Goal: Transaction & Acquisition: Subscribe to service/newsletter

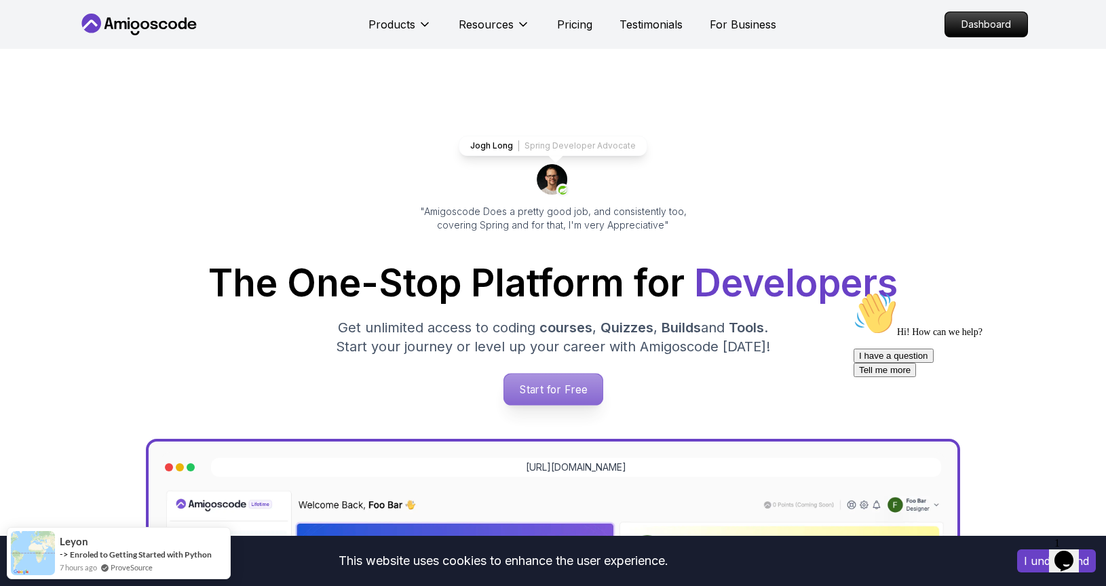
click at [579, 388] on p "Start for Free" at bounding box center [553, 389] width 98 height 31
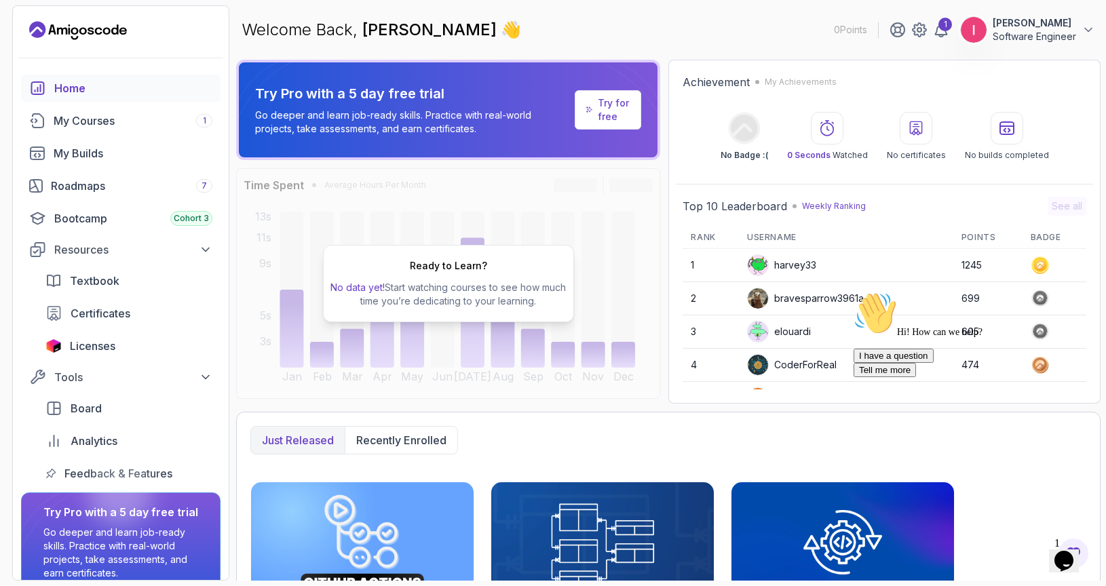
click at [60, 39] on icon "Landing page" at bounding box center [78, 31] width 98 height 22
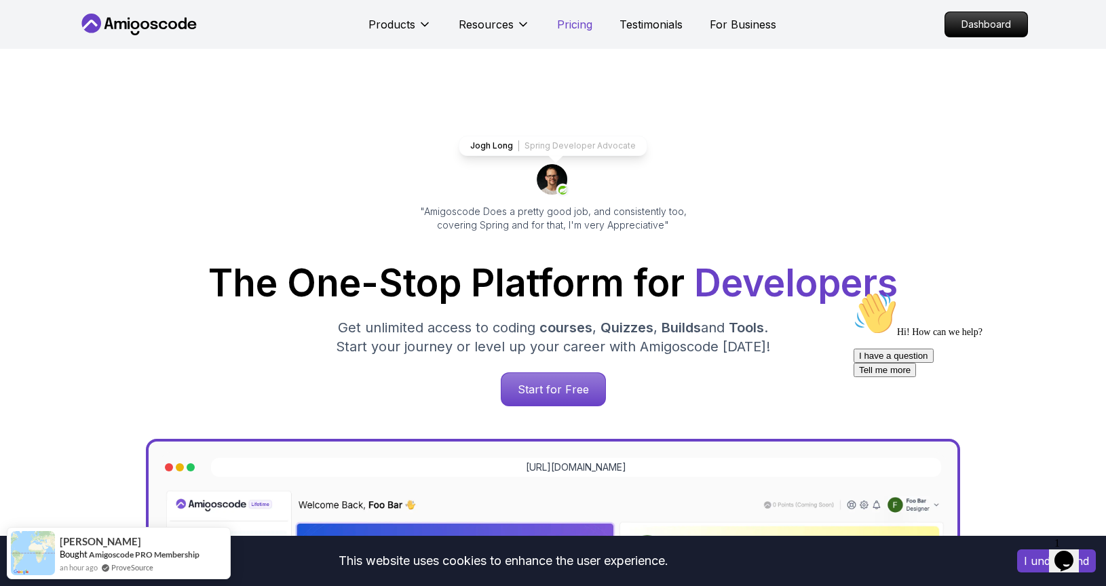
click at [563, 23] on p "Pricing" at bounding box center [574, 24] width 35 height 16
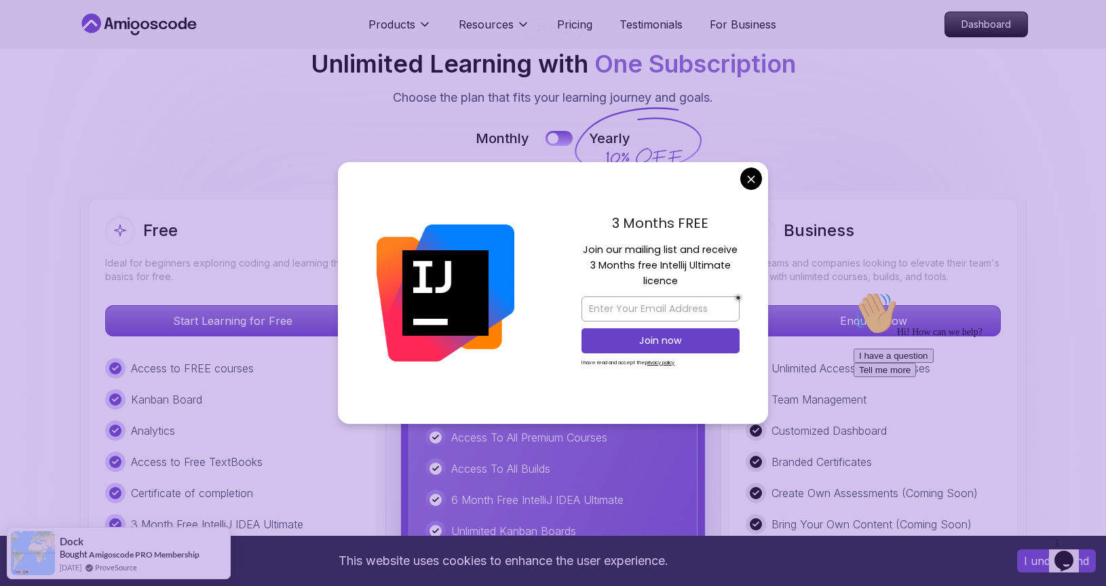
scroll to position [3052, 0]
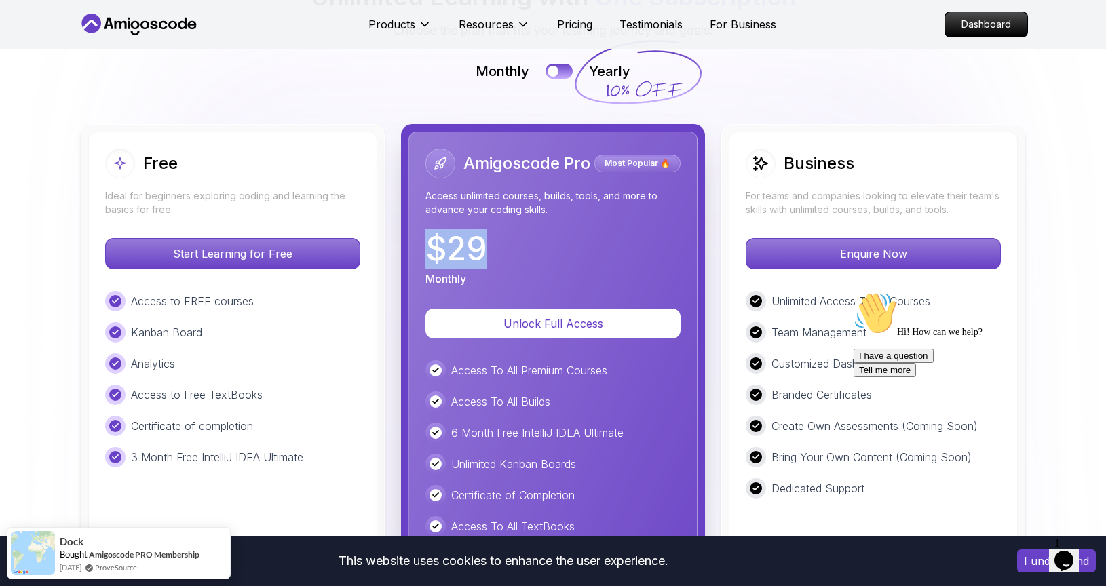
drag, startPoint x: 431, startPoint y: 256, endPoint x: 495, endPoint y: 257, distance: 64.5
click at [495, 257] on div "$ 29 Monthly" at bounding box center [553, 260] width 255 height 54
click at [555, 69] on div at bounding box center [553, 71] width 12 height 12
click at [560, 67] on button at bounding box center [559, 71] width 29 height 16
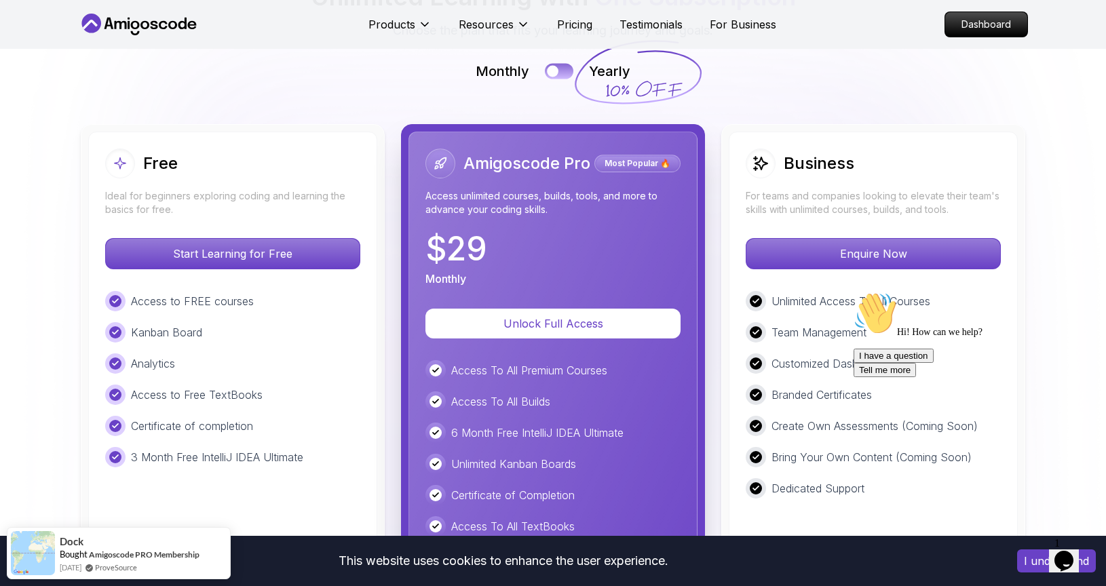
click at [560, 67] on button at bounding box center [559, 71] width 29 height 16
click at [561, 65] on button at bounding box center [559, 71] width 29 height 16
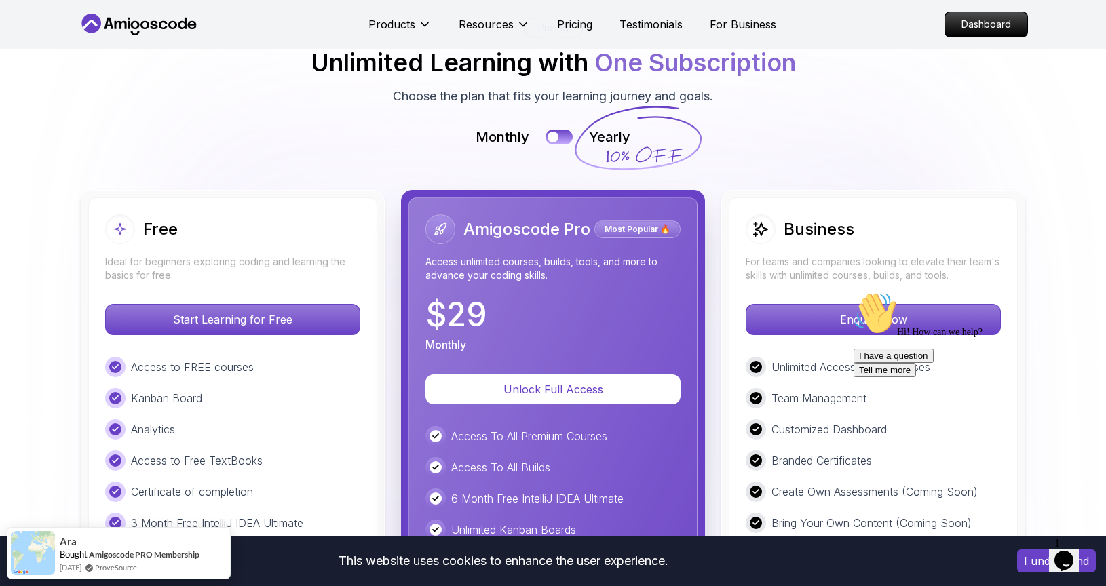
scroll to position [2975, 0]
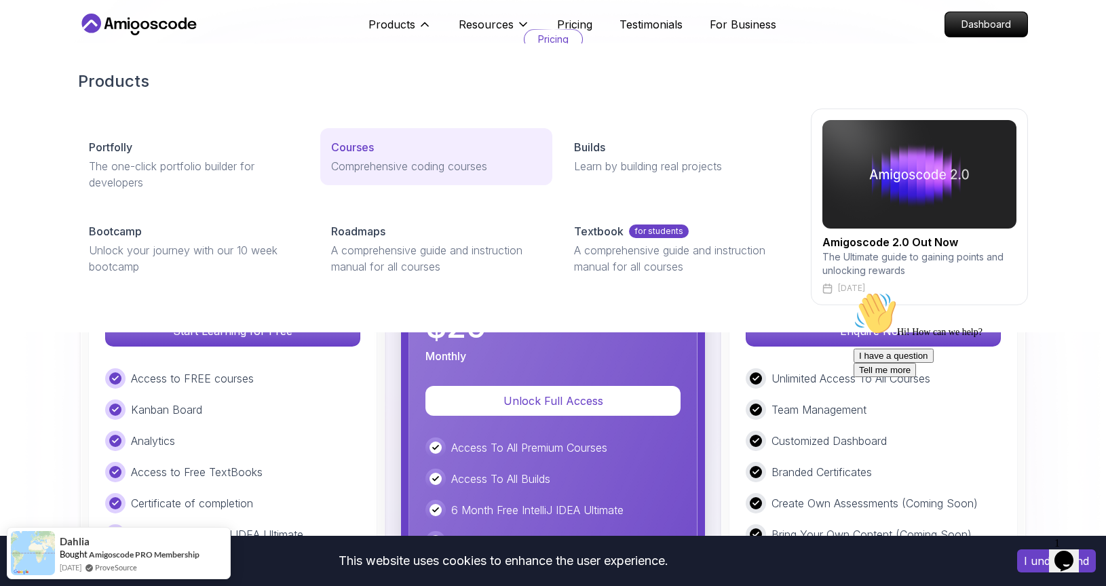
click at [381, 165] on p "Comprehensive coding courses" at bounding box center [436, 166] width 210 height 16
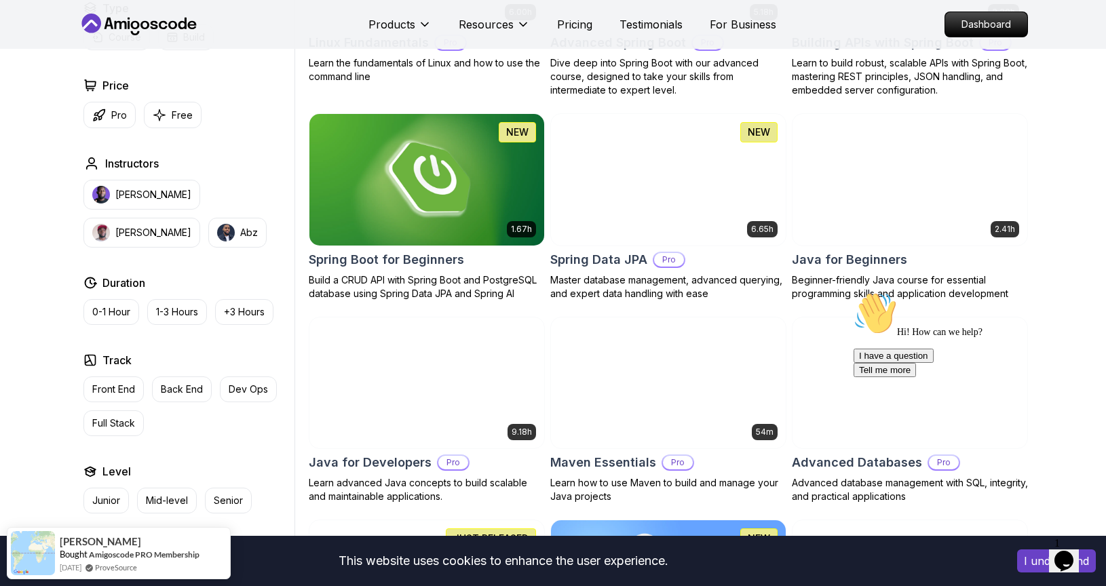
scroll to position [577, 0]
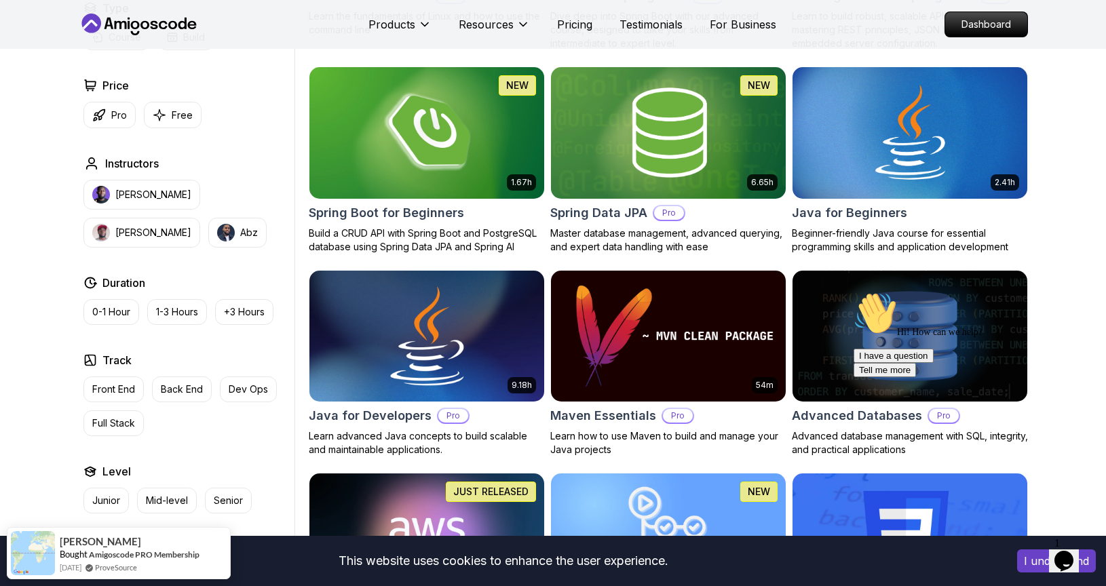
click at [451, 410] on p "Pro" at bounding box center [453, 416] width 30 height 14
